Goal: Find specific page/section: Find specific page/section

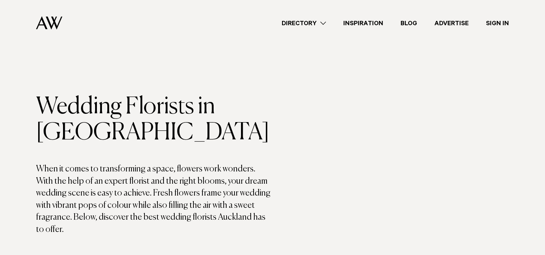
click at [326, 23] on link "Directory" at bounding box center [304, 23] width 62 height 10
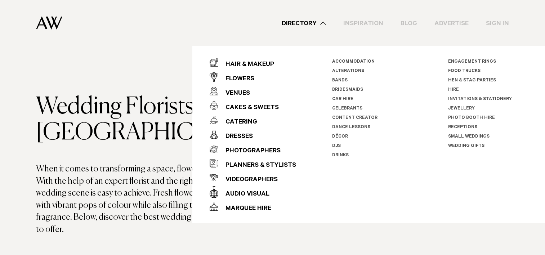
click at [326, 23] on link "Directory" at bounding box center [304, 23] width 62 height 10
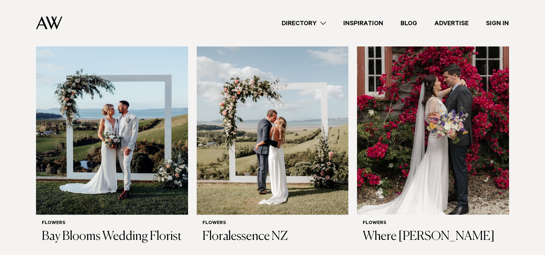
scroll to position [271, 0]
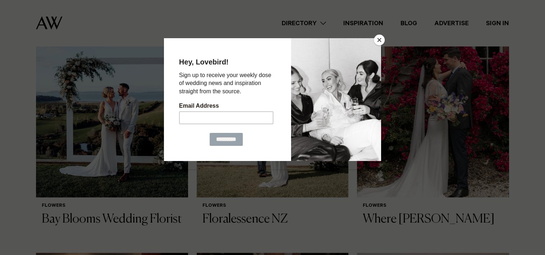
click at [381, 39] on button "Close" at bounding box center [379, 40] width 11 height 11
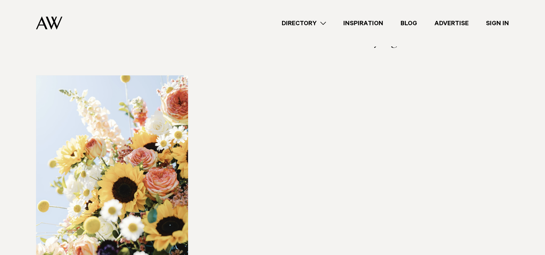
scroll to position [1007, 0]
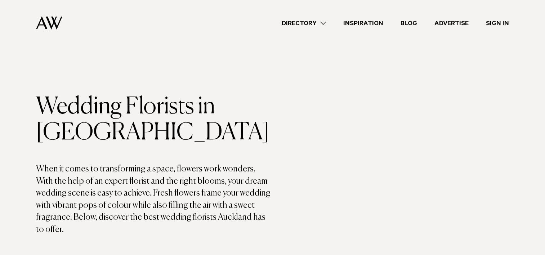
click at [319, 23] on link "Directory" at bounding box center [304, 23] width 62 height 10
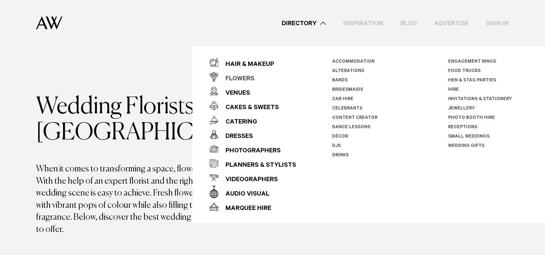
click at [231, 78] on div "Flowers" at bounding box center [236, 79] width 36 height 14
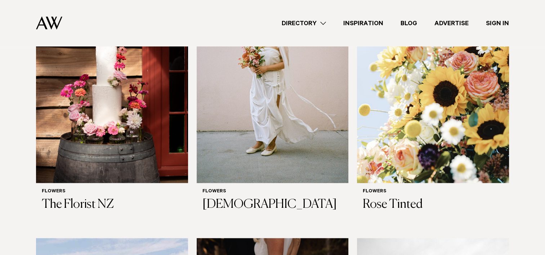
scroll to position [539, 0]
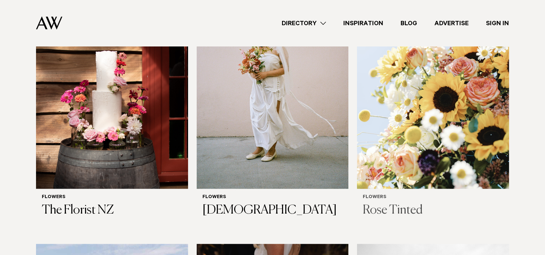
click at [394, 208] on h3 "Rose Tinted" at bounding box center [433, 210] width 141 height 15
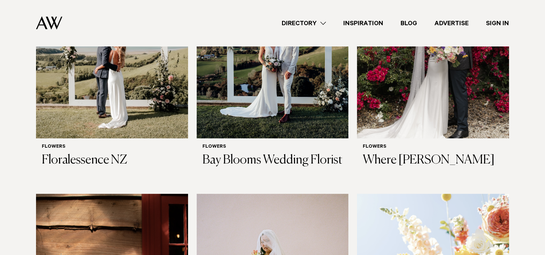
scroll to position [329, 0]
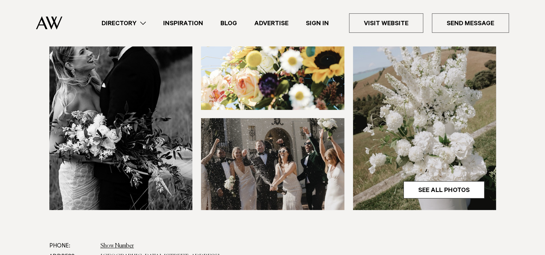
scroll to position [344, 0]
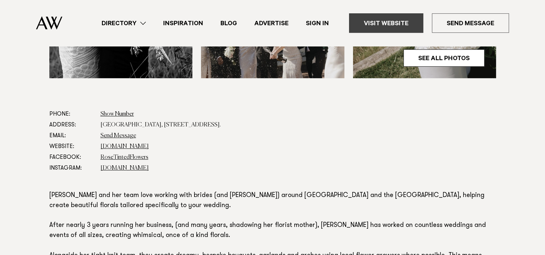
click at [365, 21] on link "Visit Website" at bounding box center [386, 22] width 74 height 19
